Goal: Task Accomplishment & Management: Manage account settings

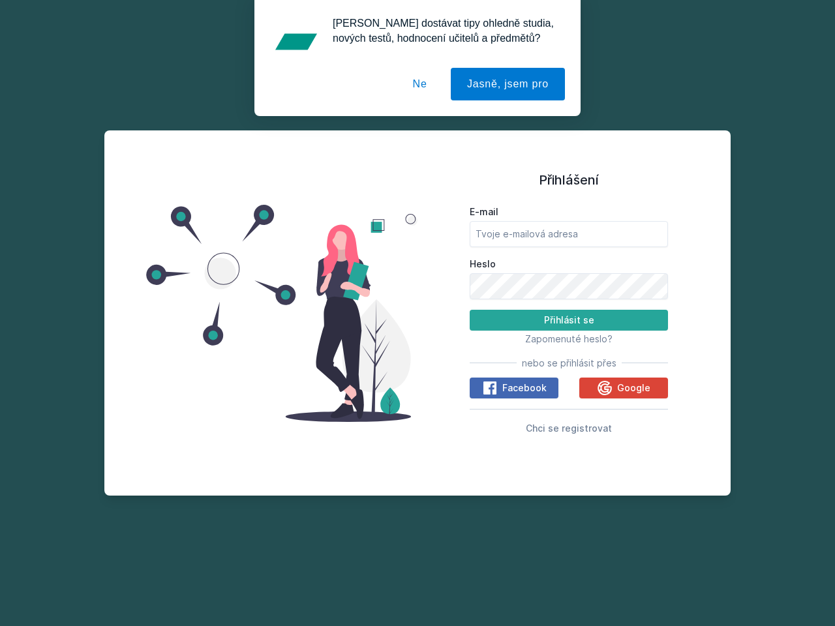
click at [569, 339] on span "Zapomenuté heslo?" at bounding box center [568, 338] width 87 height 11
click at [514, 388] on span "Facebook" at bounding box center [524, 388] width 44 height 13
click at [491, 388] on icon at bounding box center [490, 388] width 16 height 16
click at [624, 388] on span "Google" at bounding box center [633, 388] width 33 height 13
click at [606, 388] on icon at bounding box center [605, 387] width 14 height 14
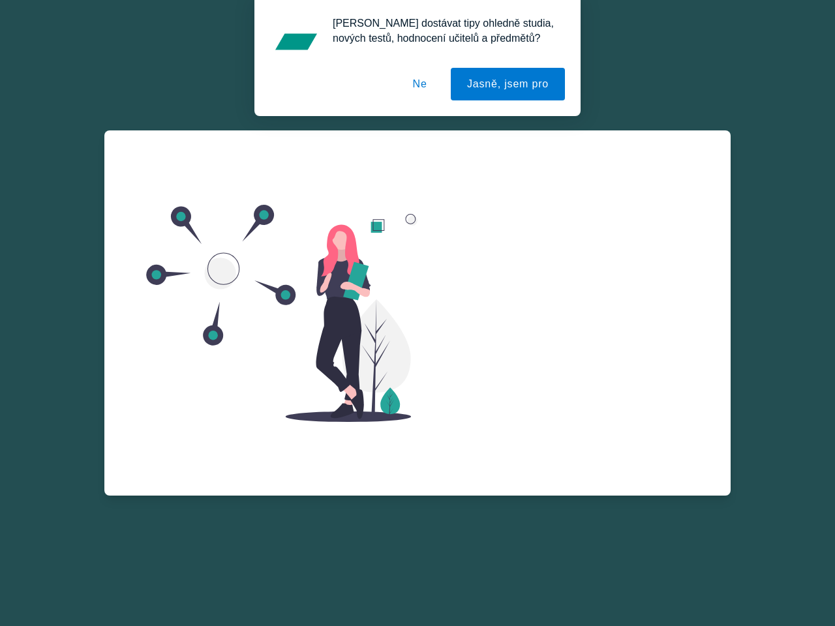
click at [510, 84] on button "Jasně, jsem pro" at bounding box center [508, 84] width 114 height 33
